Goal: Transaction & Acquisition: Purchase product/service

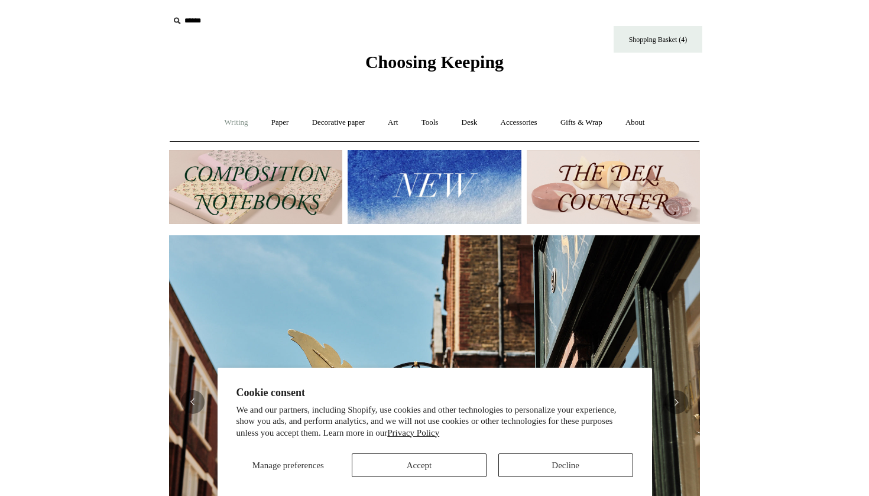
click at [225, 124] on link "Writing +" at bounding box center [236, 122] width 45 height 31
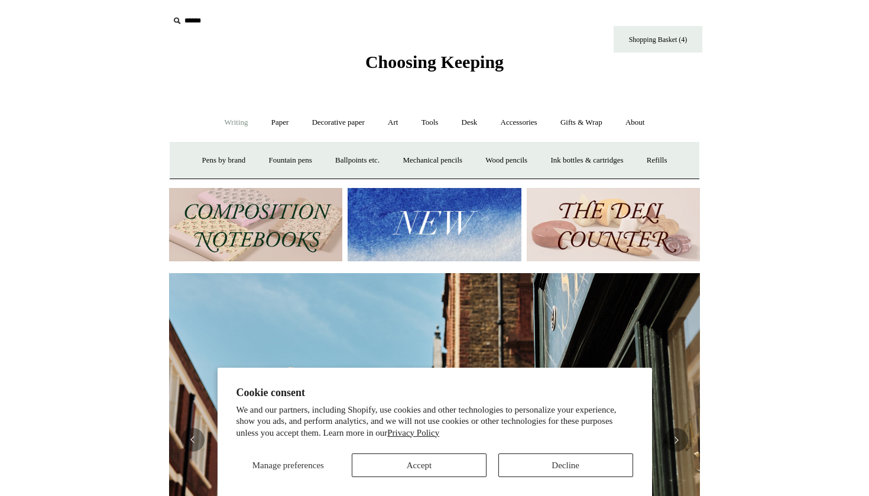
click at [236, 226] on img at bounding box center [255, 225] width 173 height 74
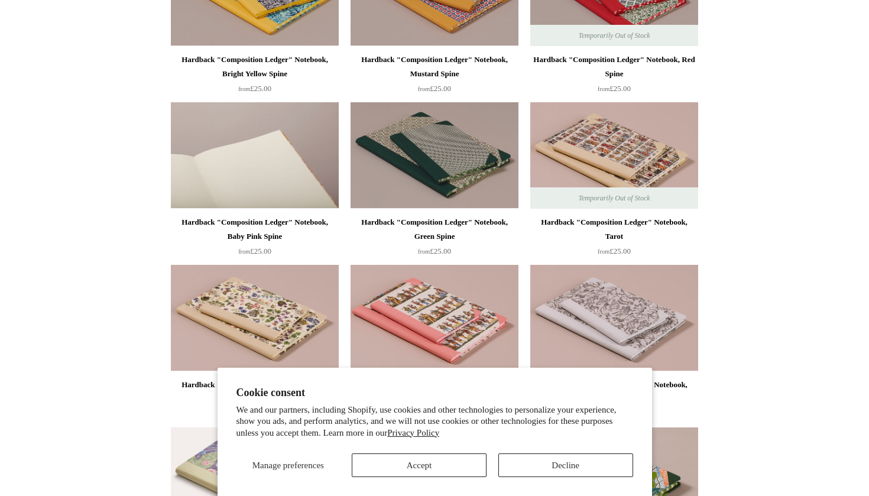
scroll to position [215, 0]
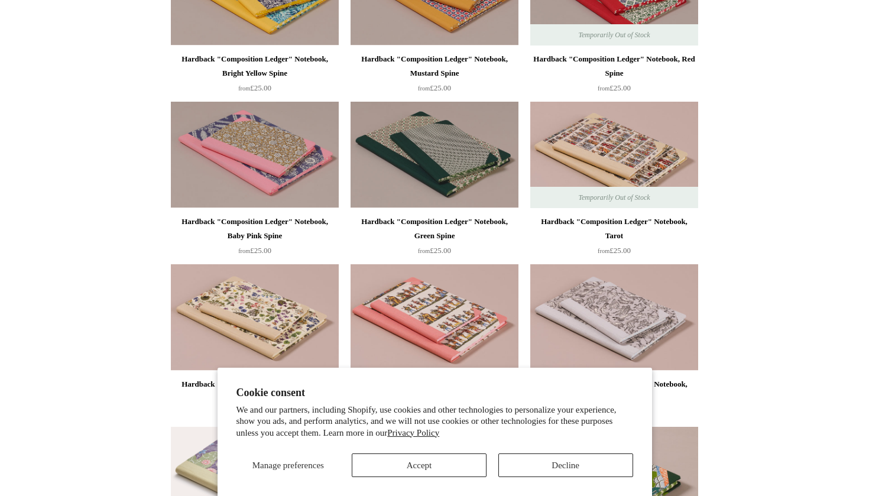
click at [360, 480] on section "Cookie consent We and our partners, including Shopify, use cookies and other te…" at bounding box center [435, 432] width 435 height 129
click at [362, 458] on button "Accept" at bounding box center [419, 466] width 135 height 24
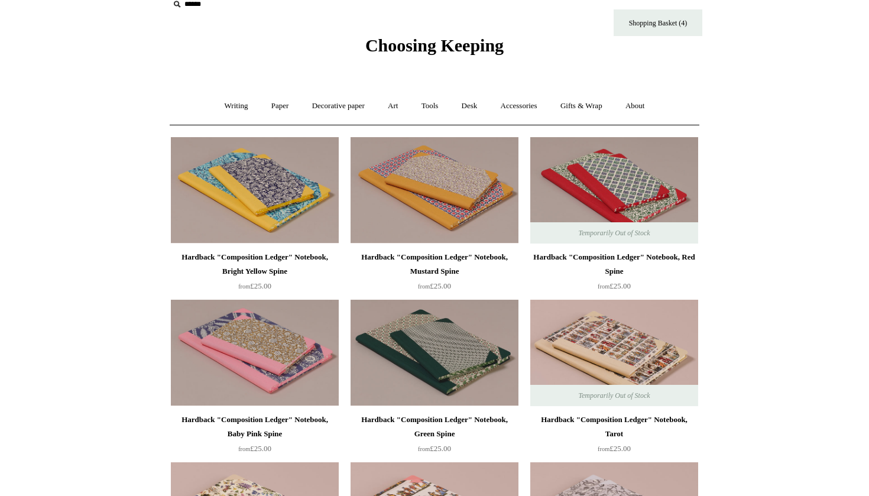
scroll to position [0, 0]
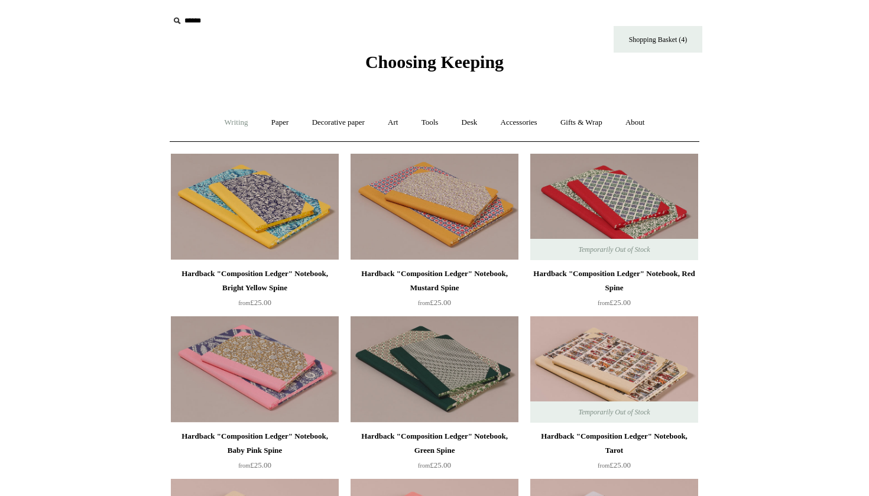
click at [228, 121] on link "Writing +" at bounding box center [236, 122] width 45 height 31
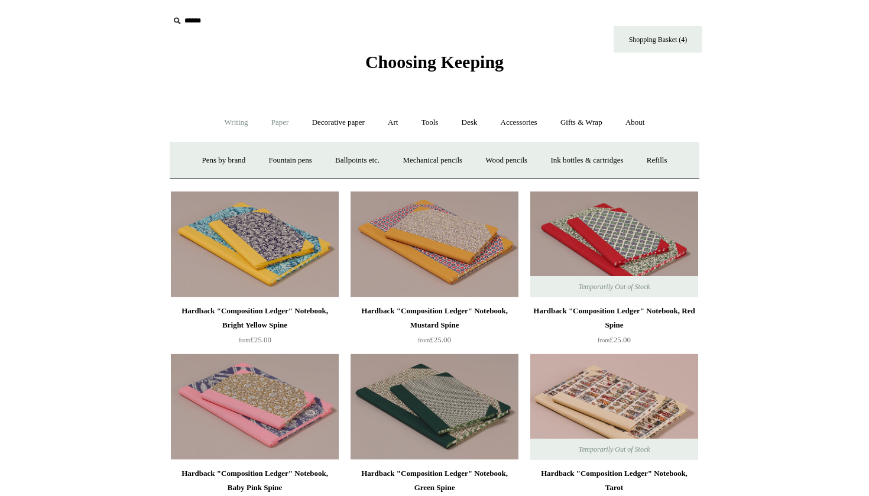
click at [271, 124] on link "Paper +" at bounding box center [280, 122] width 39 height 31
click at [261, 161] on link "Notebooks +" at bounding box center [269, 160] width 54 height 31
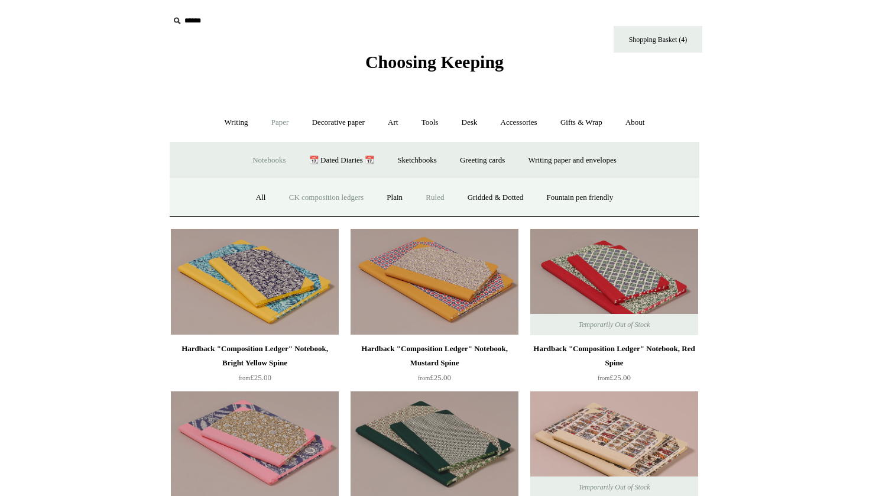
click at [427, 196] on link "Ruled" at bounding box center [435, 197] width 40 height 31
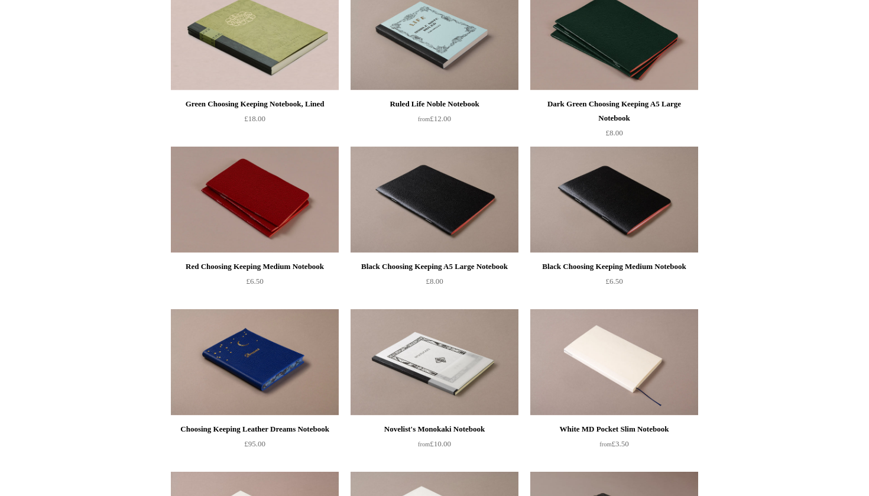
scroll to position [145, 0]
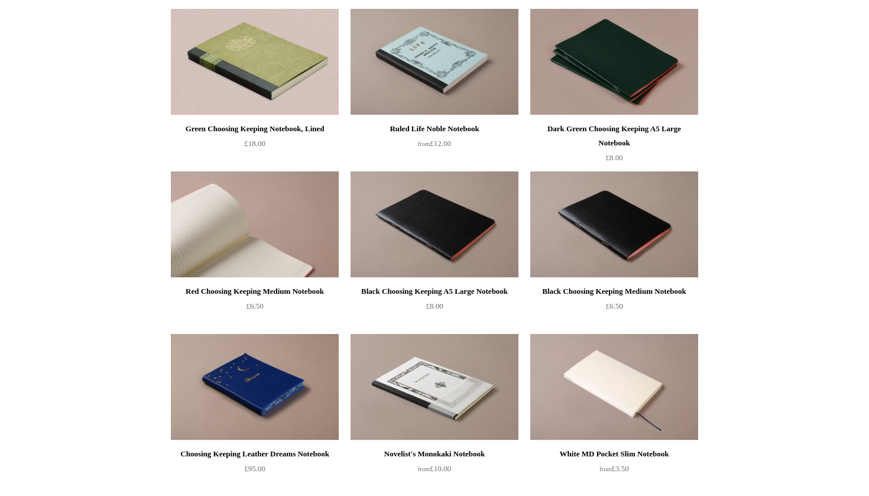
click at [279, 260] on img at bounding box center [255, 224] width 168 height 106
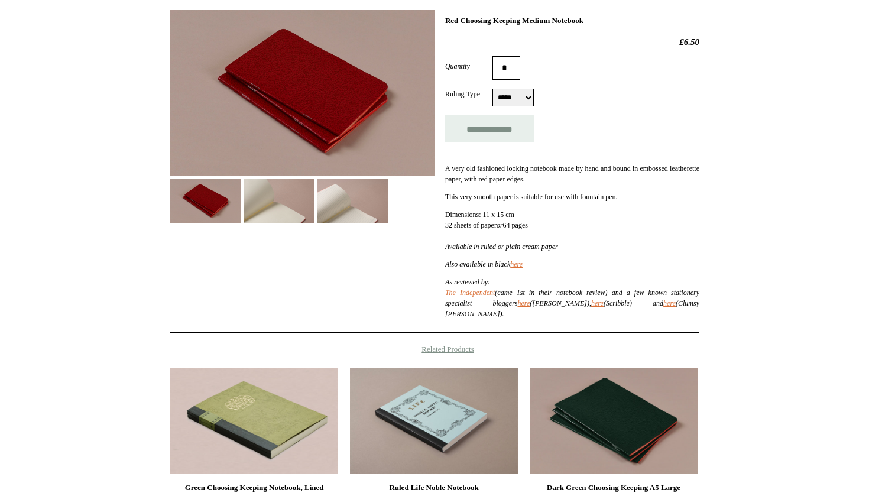
scroll to position [175, 0]
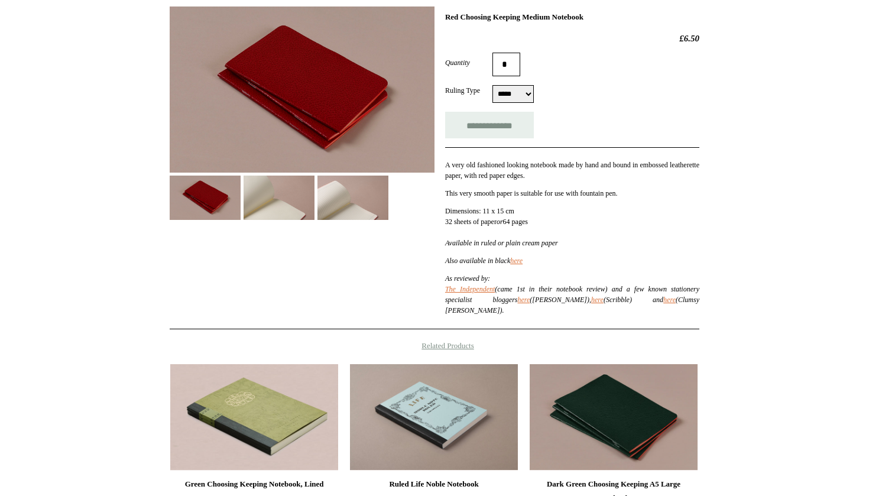
click at [323, 199] on img at bounding box center [353, 198] width 71 height 44
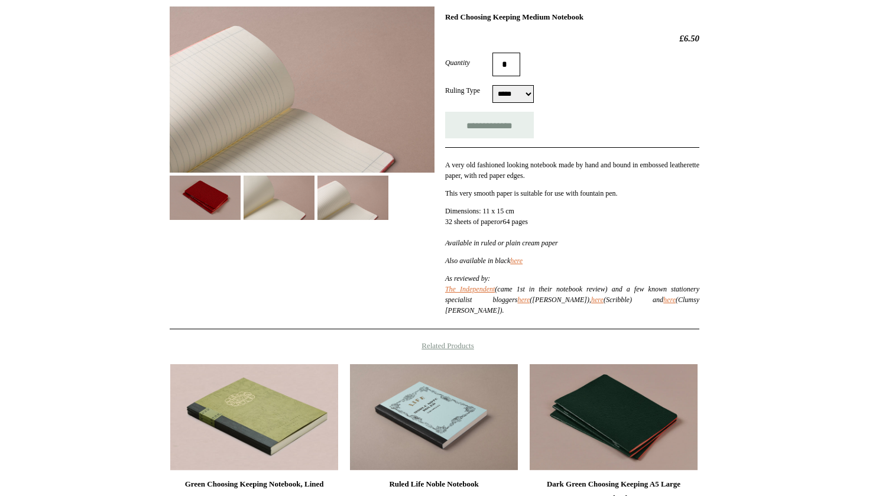
click at [280, 202] on img at bounding box center [279, 198] width 71 height 44
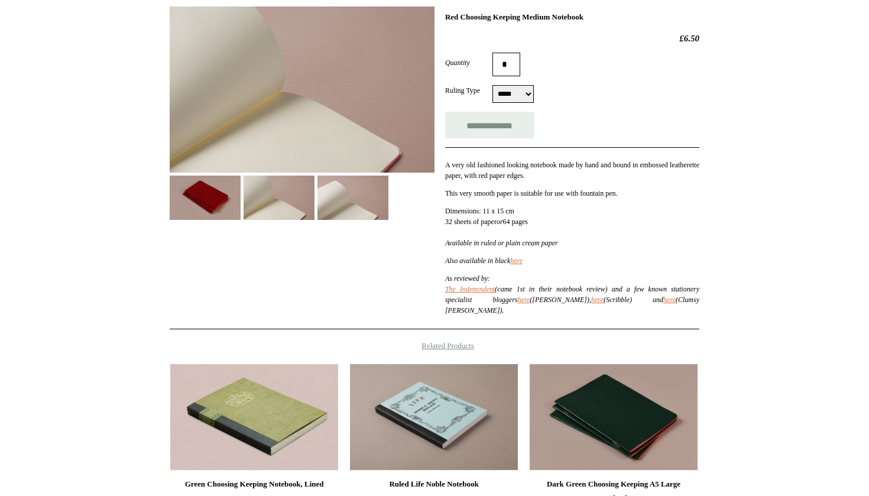
click at [237, 198] on img at bounding box center [205, 198] width 71 height 44
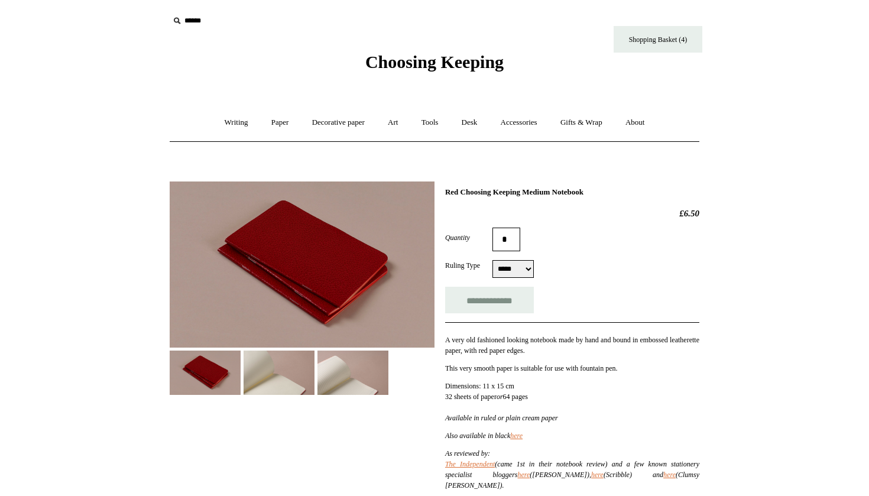
scroll to position [0, 0]
